Goal: Transaction & Acquisition: Purchase product/service

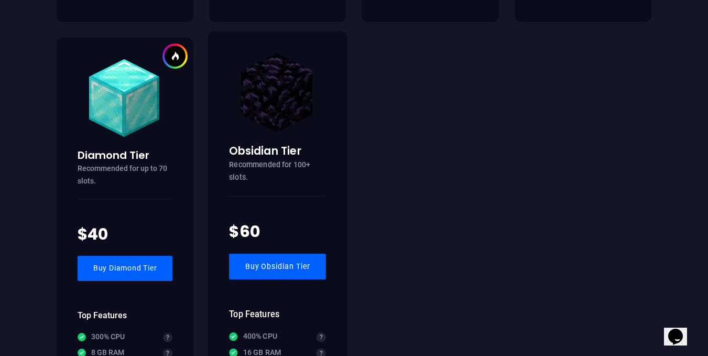
scroll to position [1310, 0]
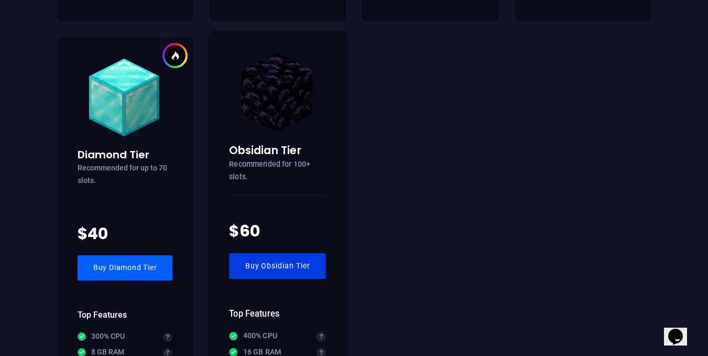
click at [303, 270] on link "Buy Obsidian Tier" at bounding box center [277, 266] width 97 height 26
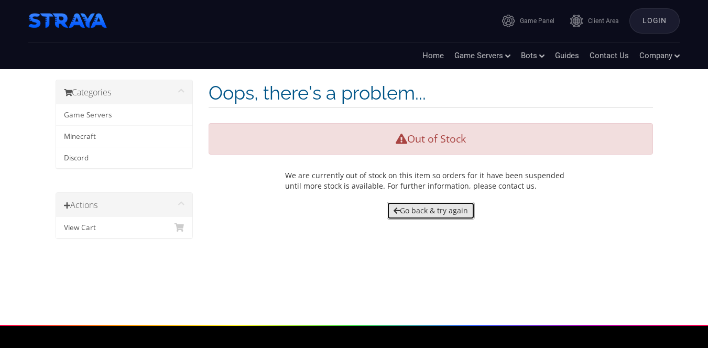
click at [406, 214] on link "Go back & try again" at bounding box center [431, 211] width 88 height 18
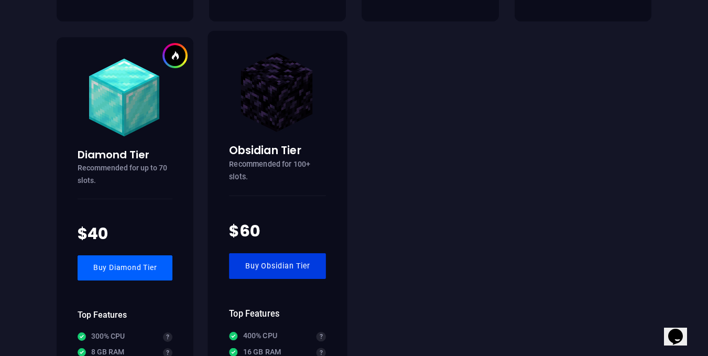
click at [271, 277] on link "Buy Obsidian Tier" at bounding box center [277, 266] width 97 height 26
